Goal: Information Seeking & Learning: Check status

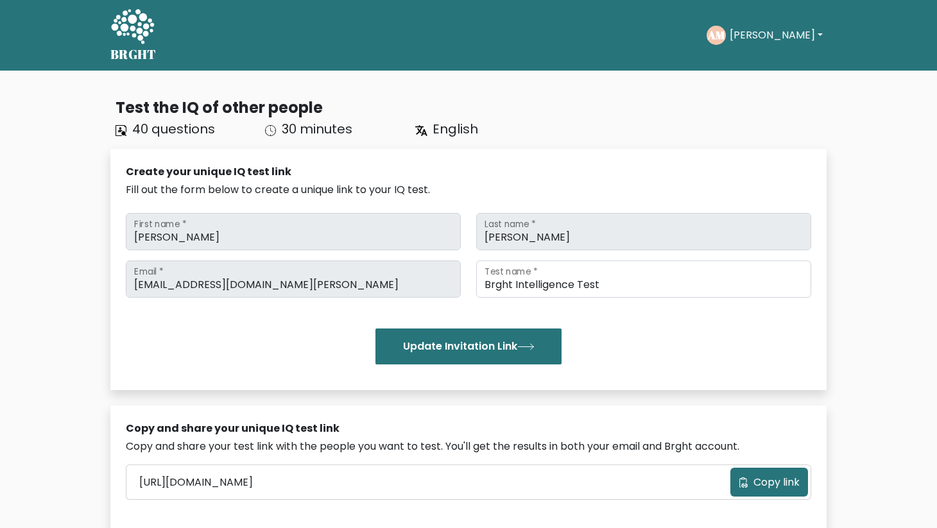
click at [767, 41] on button "[PERSON_NAME]" at bounding box center [775, 35] width 101 height 17
click at [840, 40] on nav "BRGHT BRGHT Take the test AM Andreas Dashboard Profile Settings Logout Dashboar…" at bounding box center [468, 35] width 937 height 71
click at [777, 41] on button "[PERSON_NAME]" at bounding box center [775, 35] width 101 height 17
click at [770, 59] on link "Dashboard" at bounding box center [757, 62] width 101 height 21
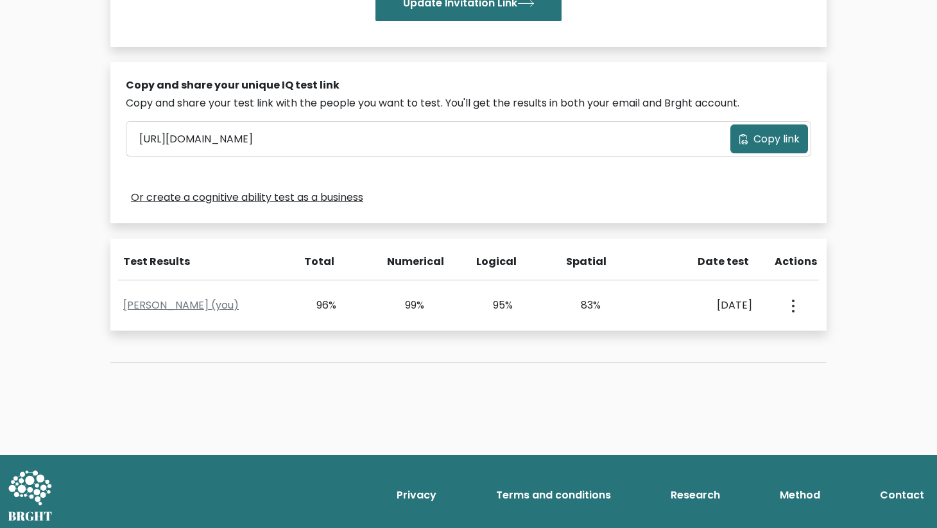
scroll to position [348, 0]
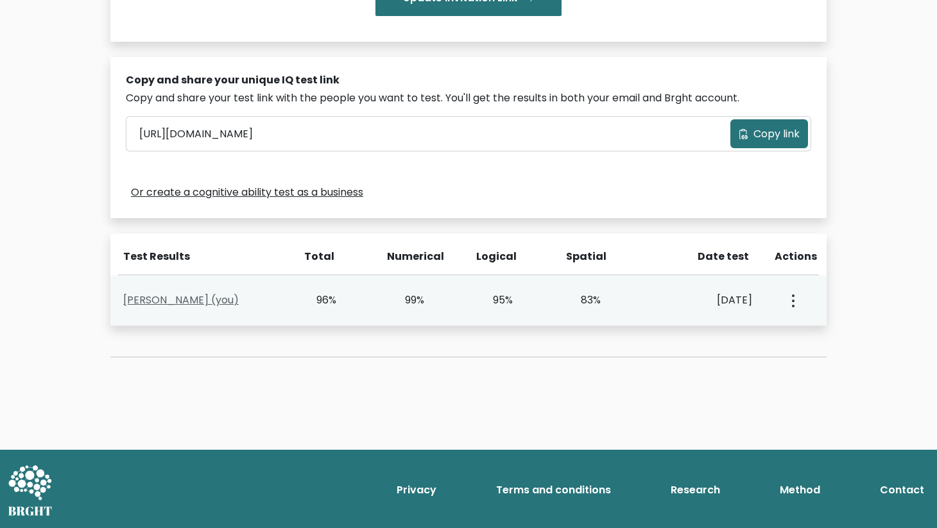
click at [209, 296] on link "Andreas Martin (you)" at bounding box center [180, 300] width 115 height 15
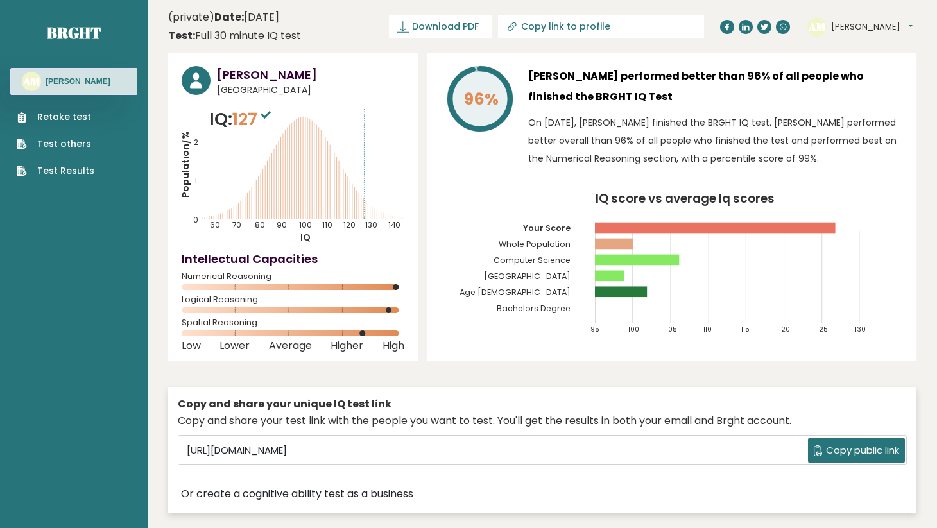
click at [505, 369] on div "[PERSON_NAME] [GEOGRAPHIC_DATA] IQ: 127 Population/% IQ 0 1 2 60 70 80 90 100 1…" at bounding box center [542, 286] width 748 height 466
click at [522, 368] on div "Andreas Martin Indonesia IQ: 127 Population/% IQ 0 1 2 60 70 80 90 100 110 120 …" at bounding box center [542, 286] width 748 height 466
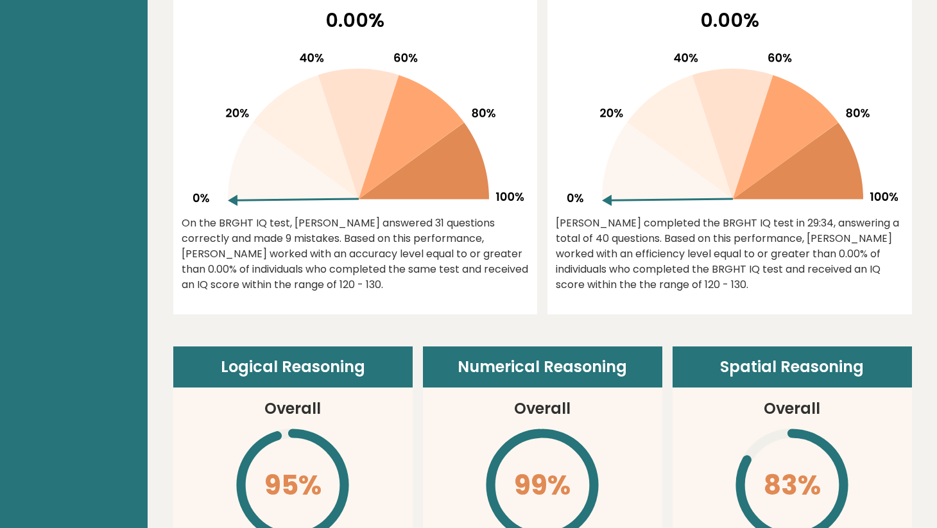
scroll to position [595, 0]
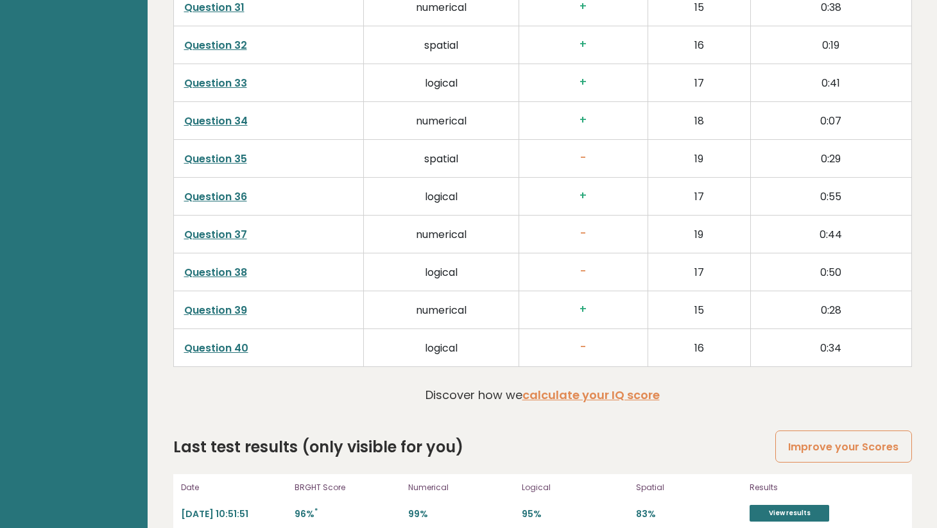
scroll to position [3216, 0]
click at [827, 430] on link "Improve your Scores" at bounding box center [843, 446] width 136 height 33
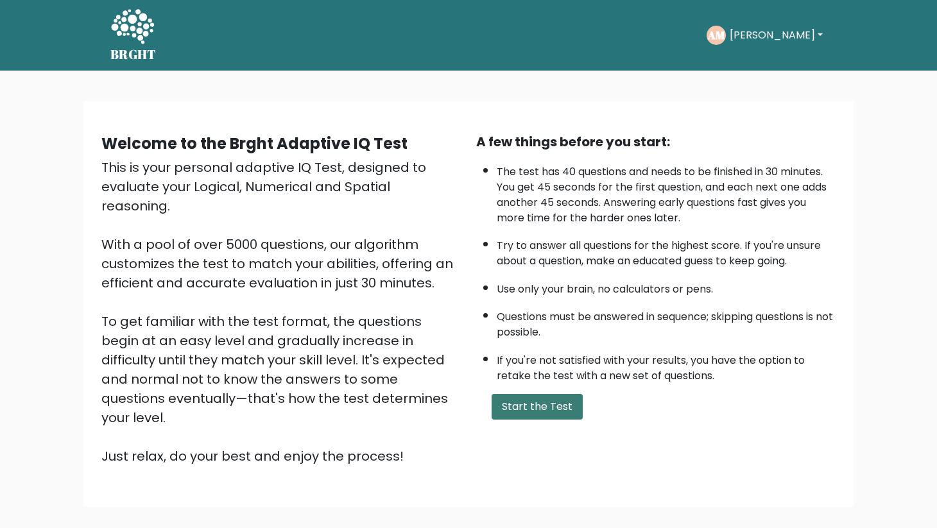
click at [545, 401] on button "Start the Test" at bounding box center [536, 407] width 91 height 26
click at [765, 29] on button "[PERSON_NAME]" at bounding box center [775, 35] width 101 height 17
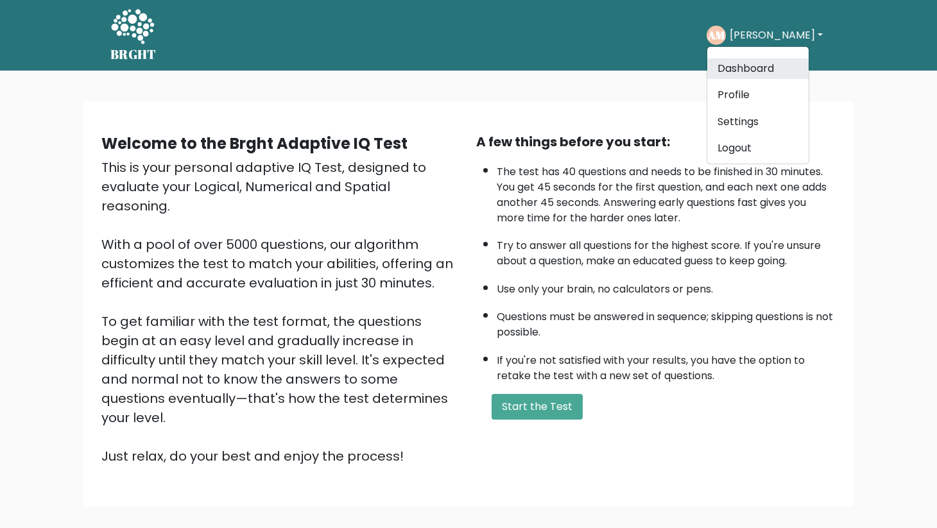
click at [760, 69] on link "Dashboard" at bounding box center [757, 68] width 101 height 21
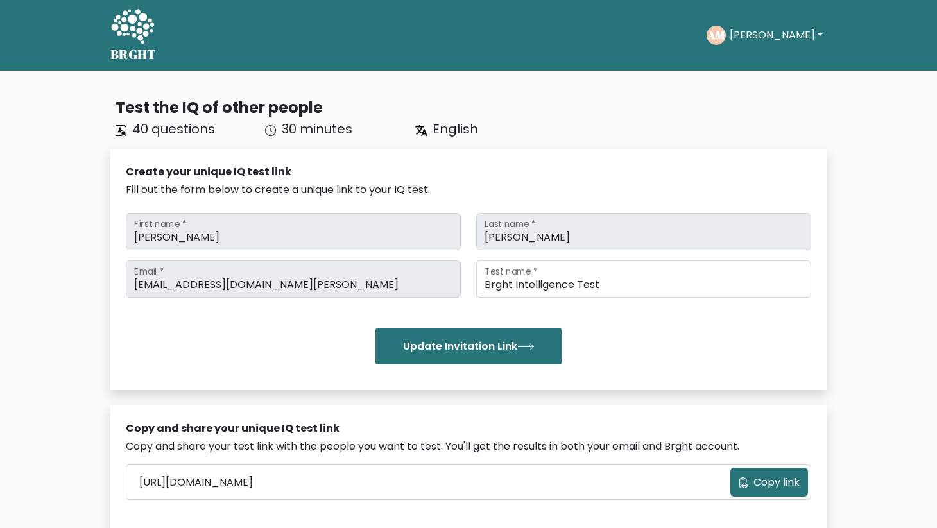
click at [755, 34] on button "[PERSON_NAME]" at bounding box center [775, 35] width 101 height 17
click at [765, 103] on link "Settings" at bounding box center [757, 103] width 101 height 21
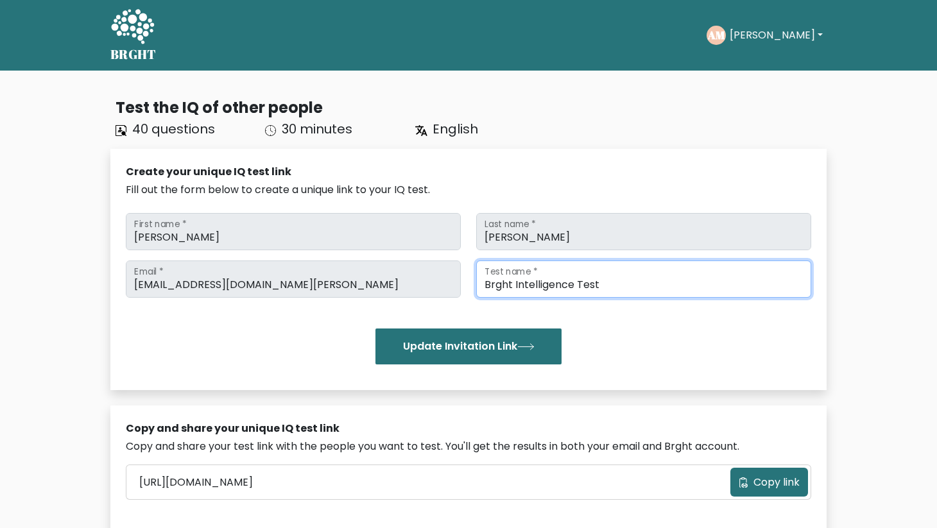
click at [603, 283] on input "Brght Intelligence Test" at bounding box center [643, 278] width 335 height 37
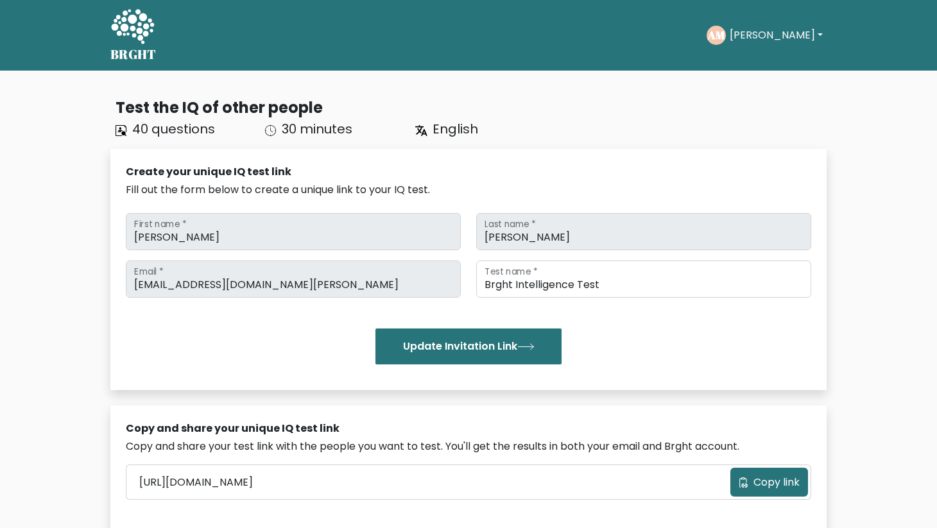
click at [666, 94] on div "Test the IQ of other people 40 questions 30 minutes English Create your unique …" at bounding box center [468, 411] width 731 height 650
click at [772, 30] on button "[PERSON_NAME]" at bounding box center [775, 35] width 101 height 17
click at [768, 80] on link "Profile" at bounding box center [757, 82] width 101 height 21
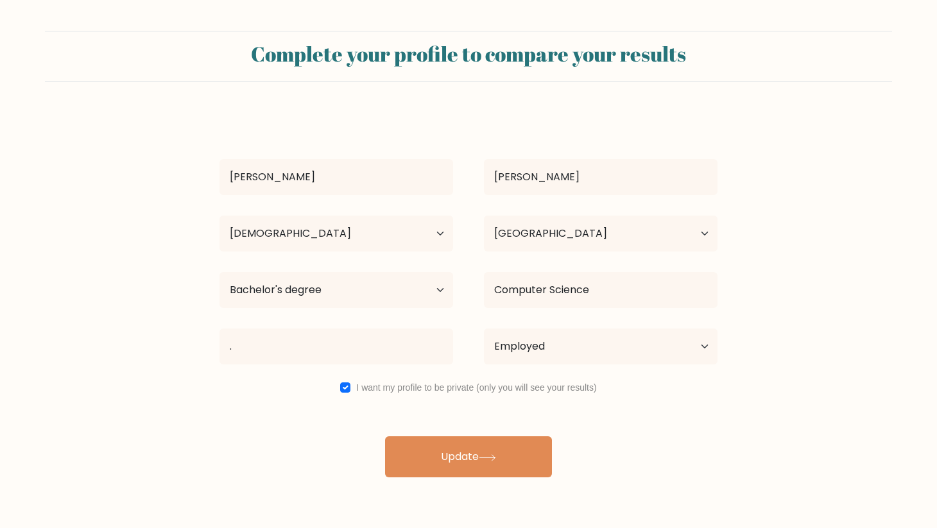
select select "25_34"
select select "ID"
select select "bachelors_degree"
select select "employed"
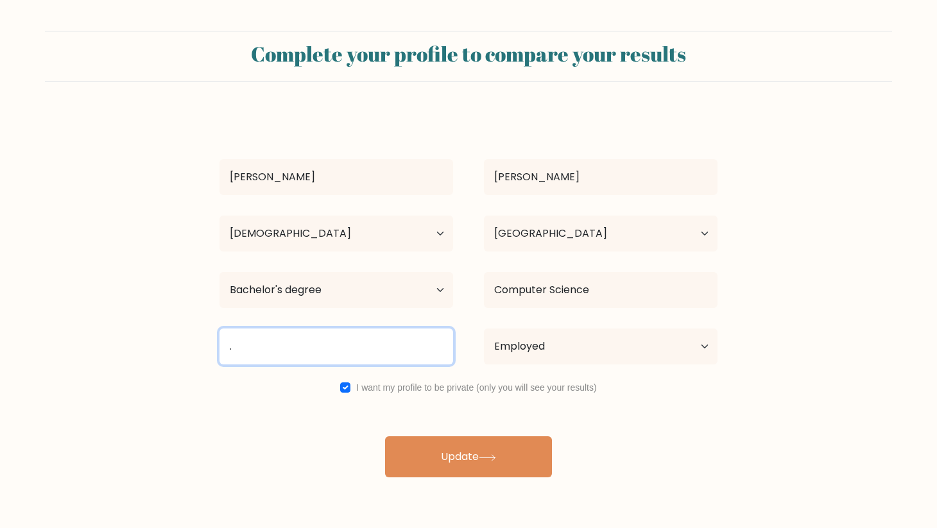
click at [382, 336] on input "." at bounding box center [335, 346] width 233 height 36
click at [376, 354] on input "." at bounding box center [335, 346] width 233 height 36
click at [417, 344] on input "." at bounding box center [335, 346] width 233 height 36
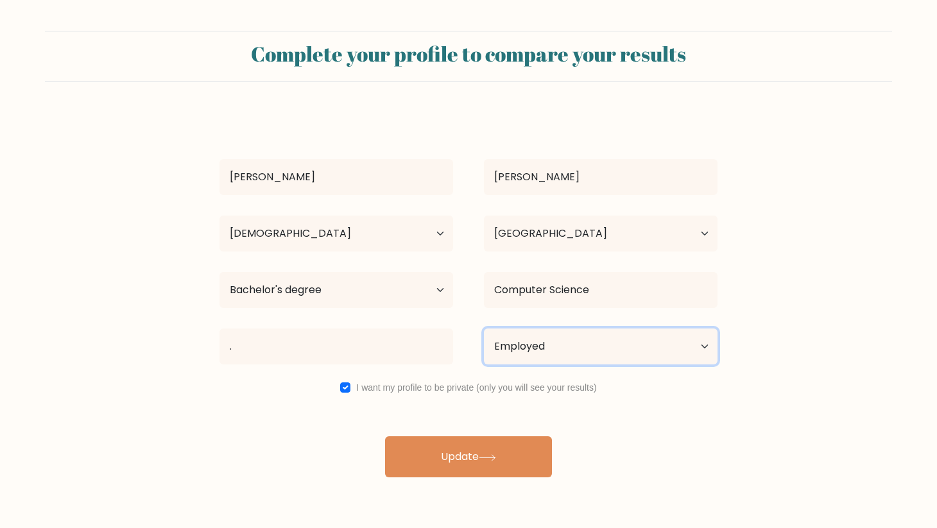
click at [515, 346] on select "Current employment status Employed Student Retired Other / prefer not to answer" at bounding box center [600, 346] width 233 height 36
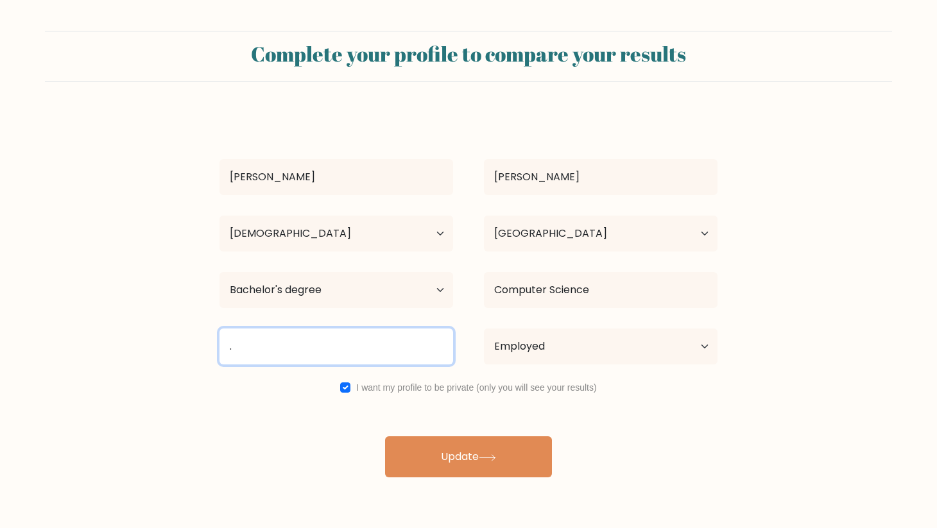
click at [390, 348] on input "." at bounding box center [335, 346] width 233 height 36
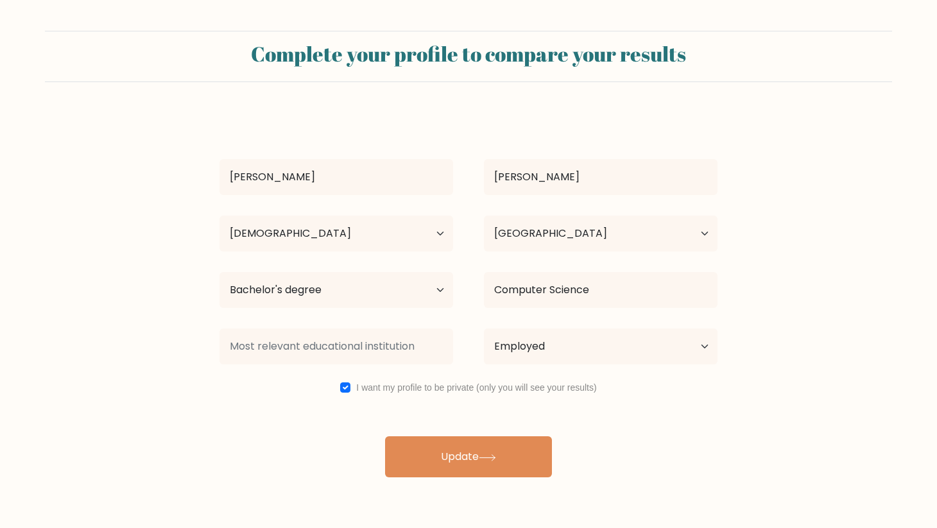
click at [186, 364] on form "Complete your profile to compare your results Andreas Martin Age Under 18 years…" at bounding box center [468, 254] width 937 height 446
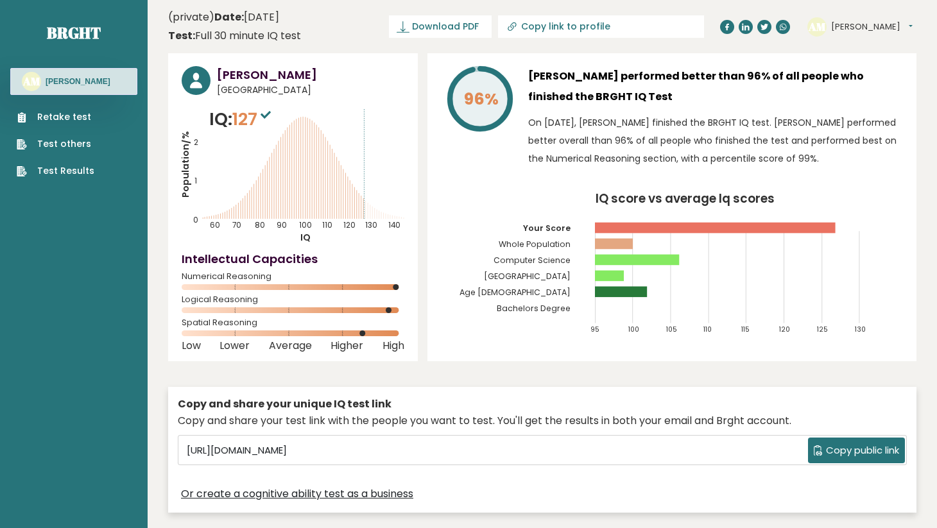
click at [74, 145] on link "Test others" at bounding box center [56, 143] width 78 height 13
click at [74, 112] on link "Retake test" at bounding box center [56, 116] width 78 height 13
click at [74, 167] on link "Test Results" at bounding box center [56, 170] width 78 height 13
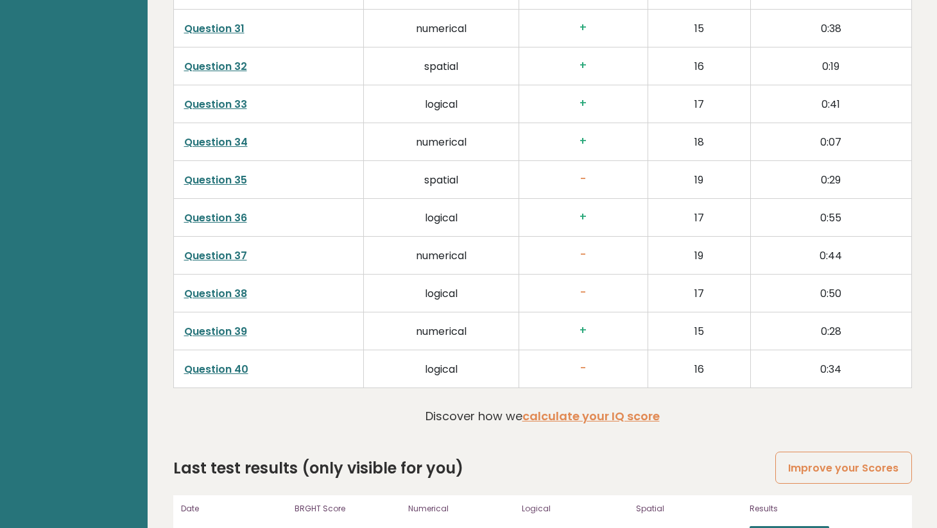
scroll to position [3216, 0]
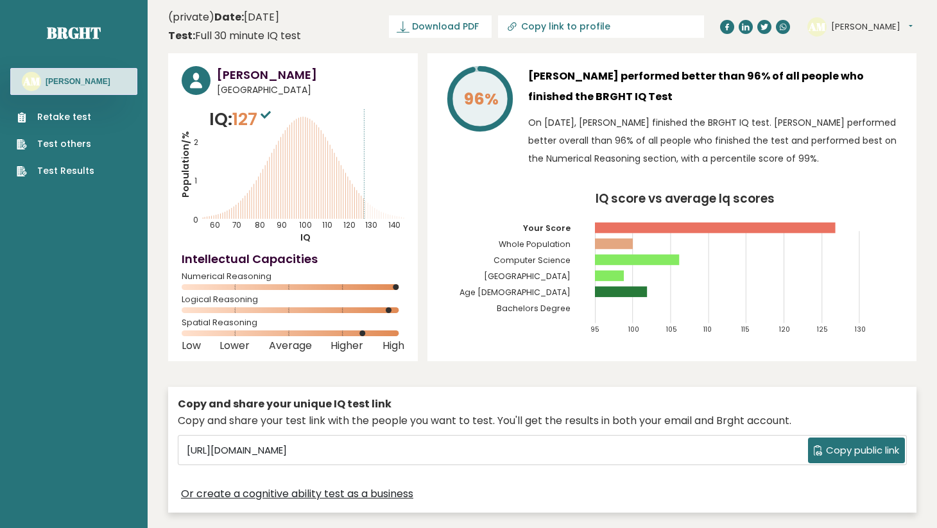
click at [866, 36] on div "AM Andreas Dashboard Profile Settings Logout" at bounding box center [861, 27] width 109 height 26
click at [869, 21] on button "[PERSON_NAME]" at bounding box center [871, 27] width 81 height 13
click at [743, 112] on div "Andreas Martin performed better than 96% of all people who finished the BRGHT I…" at bounding box center [715, 120] width 375 height 108
click at [207, 85] on circle at bounding box center [196, 80] width 29 height 29
click at [514, 160] on div "96%" at bounding box center [479, 120] width 77 height 108
